Goal: Obtain resource: Download file/media

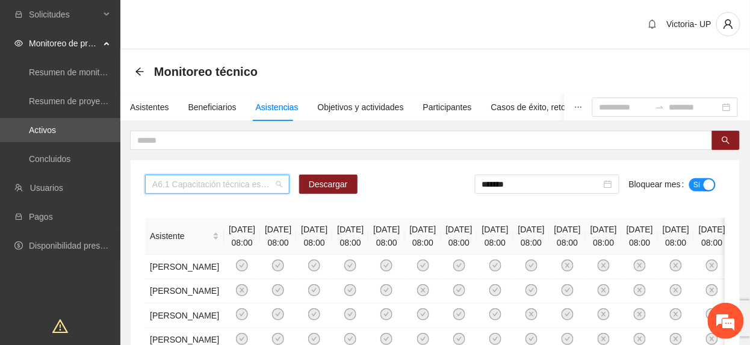
click at [228, 188] on span "A6.1 Capacitación técnica especializada nivel básico Fase 2 - Hidalgo del Parral" at bounding box center [217, 184] width 130 height 18
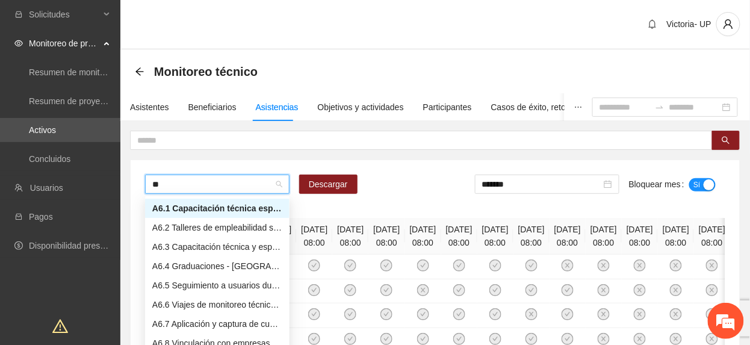
type input "***"
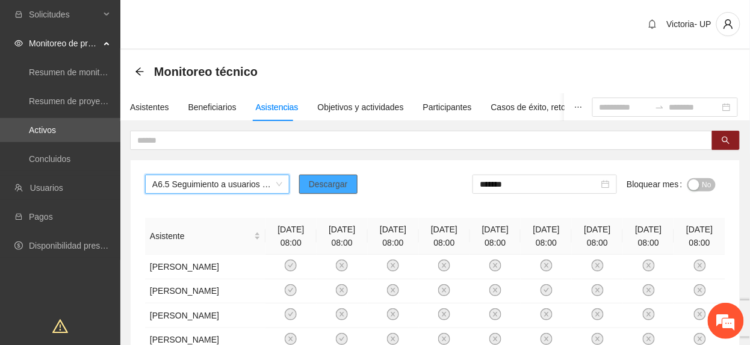
click at [349, 188] on button "Descargar" at bounding box center [328, 184] width 58 height 19
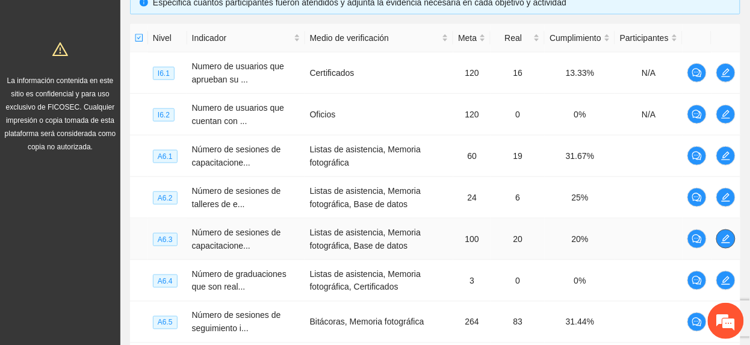
click at [727, 244] on button "button" at bounding box center [725, 238] width 19 height 19
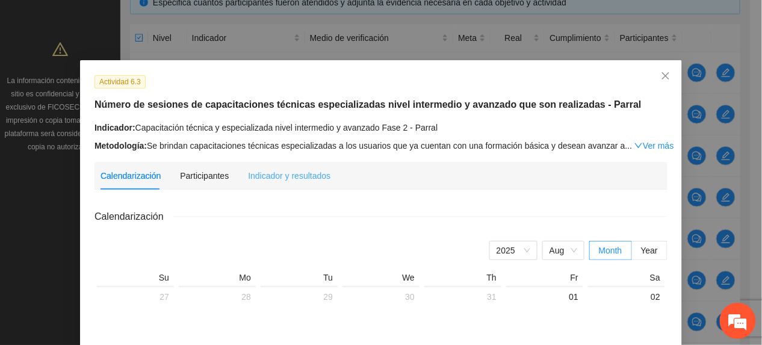
click at [286, 184] on div "Indicador y resultados" at bounding box center [289, 176] width 82 height 28
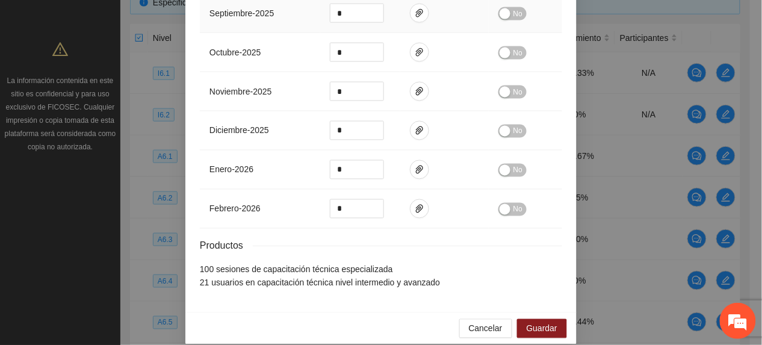
scroll to position [484, 0]
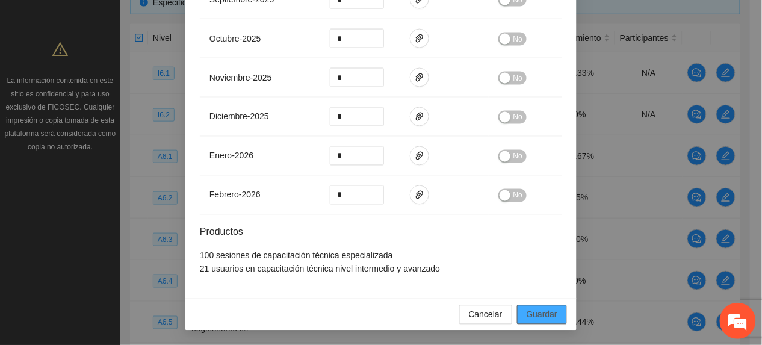
click at [551, 316] on button "Guardar" at bounding box center [542, 314] width 50 height 19
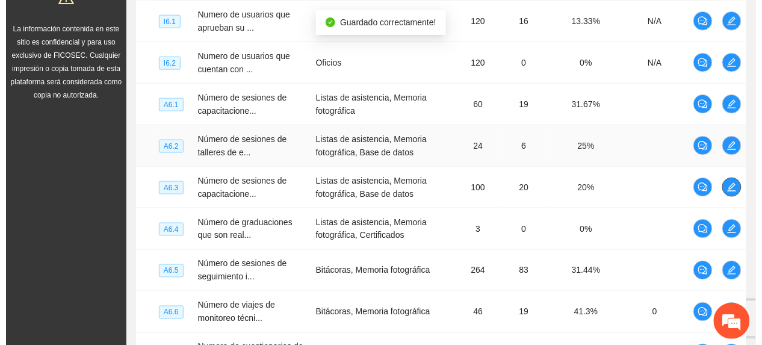
scroll to position [357, 0]
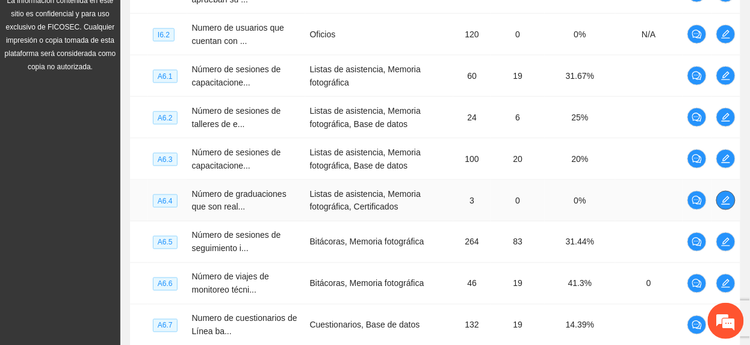
click at [723, 199] on icon "edit" at bounding box center [726, 201] width 10 height 10
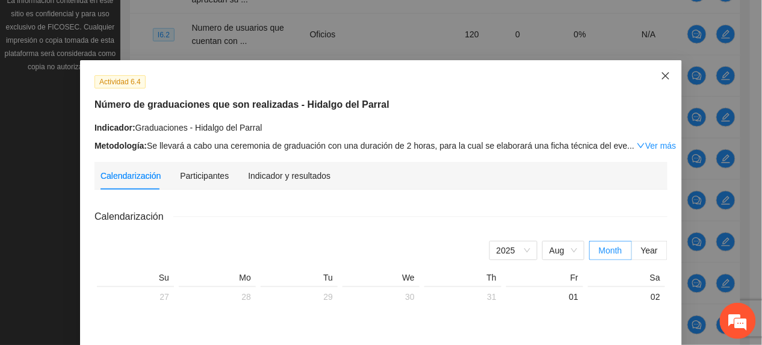
drag, startPoint x: 655, startPoint y: 75, endPoint x: 652, endPoint y: 82, distance: 7.6
click at [661, 78] on icon "close" at bounding box center [666, 76] width 10 height 10
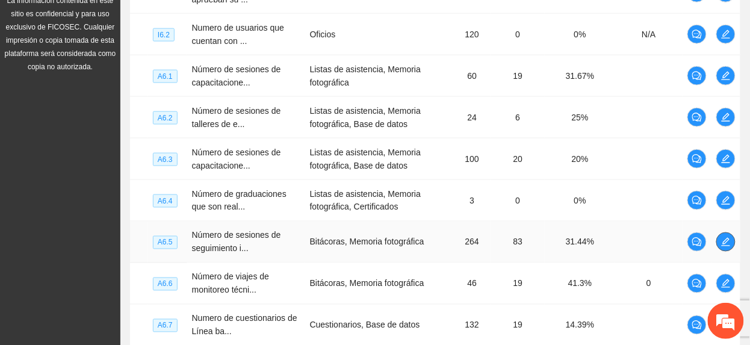
click at [718, 244] on span "edit" at bounding box center [726, 242] width 18 height 10
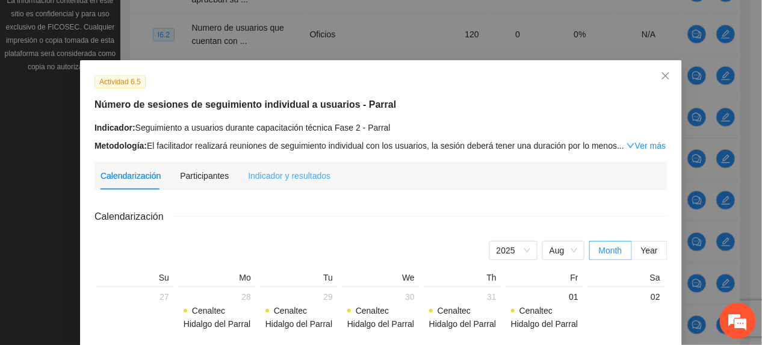
click at [299, 167] on div "Indicador y resultados" at bounding box center [289, 176] width 82 height 28
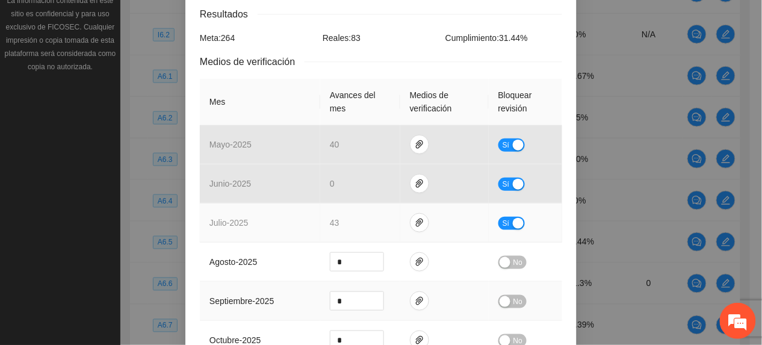
scroll to position [160, 0]
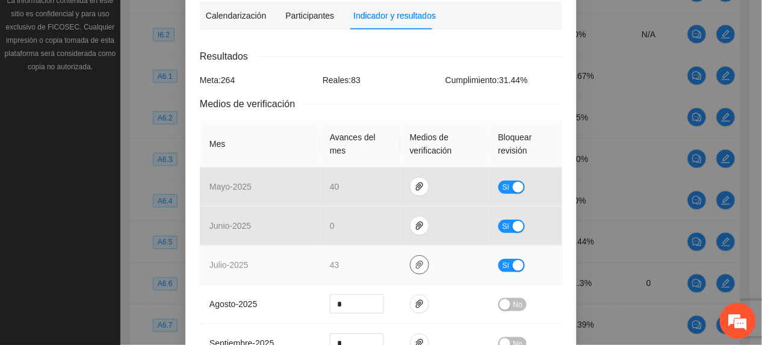
click at [416, 266] on icon "paper-clip" at bounding box center [419, 265] width 7 height 8
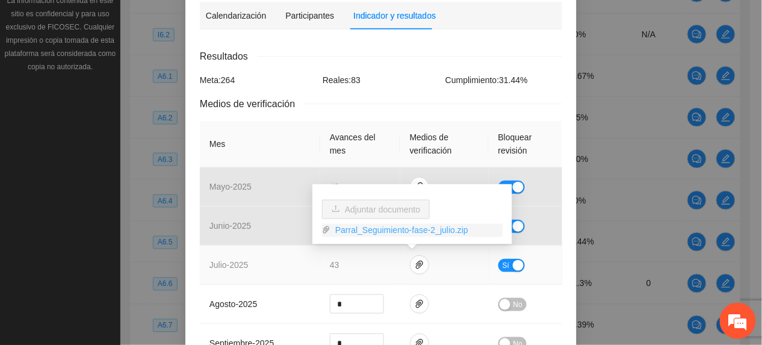
click at [371, 232] on link "Parral_Seguimiento-fase-2_julio.zip" at bounding box center [416, 230] width 172 height 13
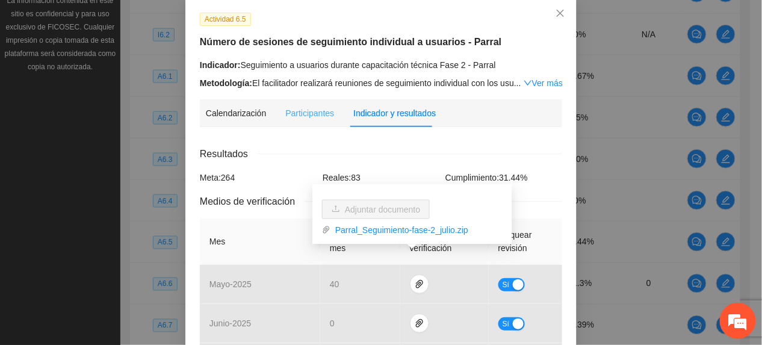
scroll to position [0, 0]
